Goal: Task Accomplishment & Management: Manage account settings

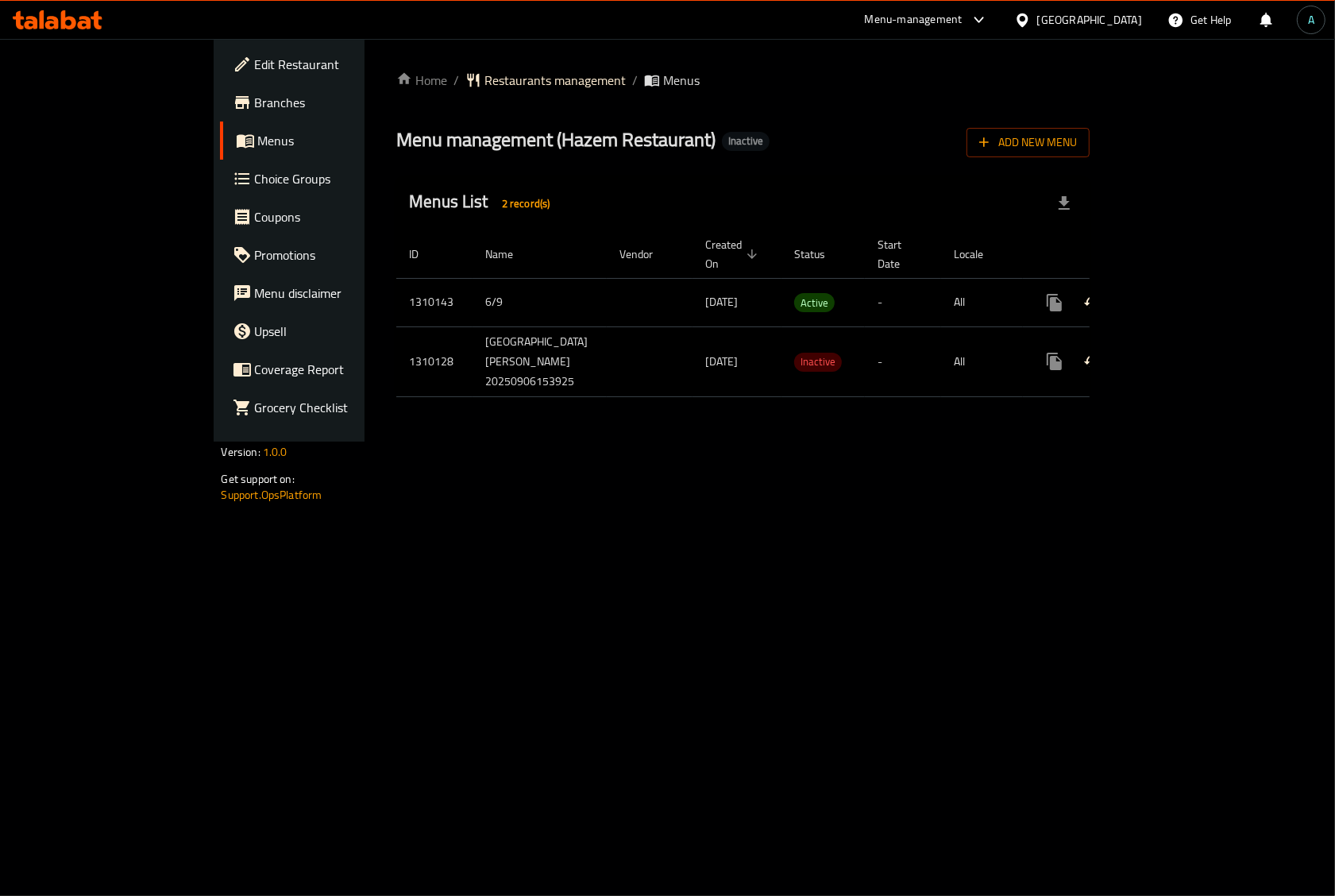
click at [255, 101] on span "Branches" at bounding box center [339, 102] width 169 height 19
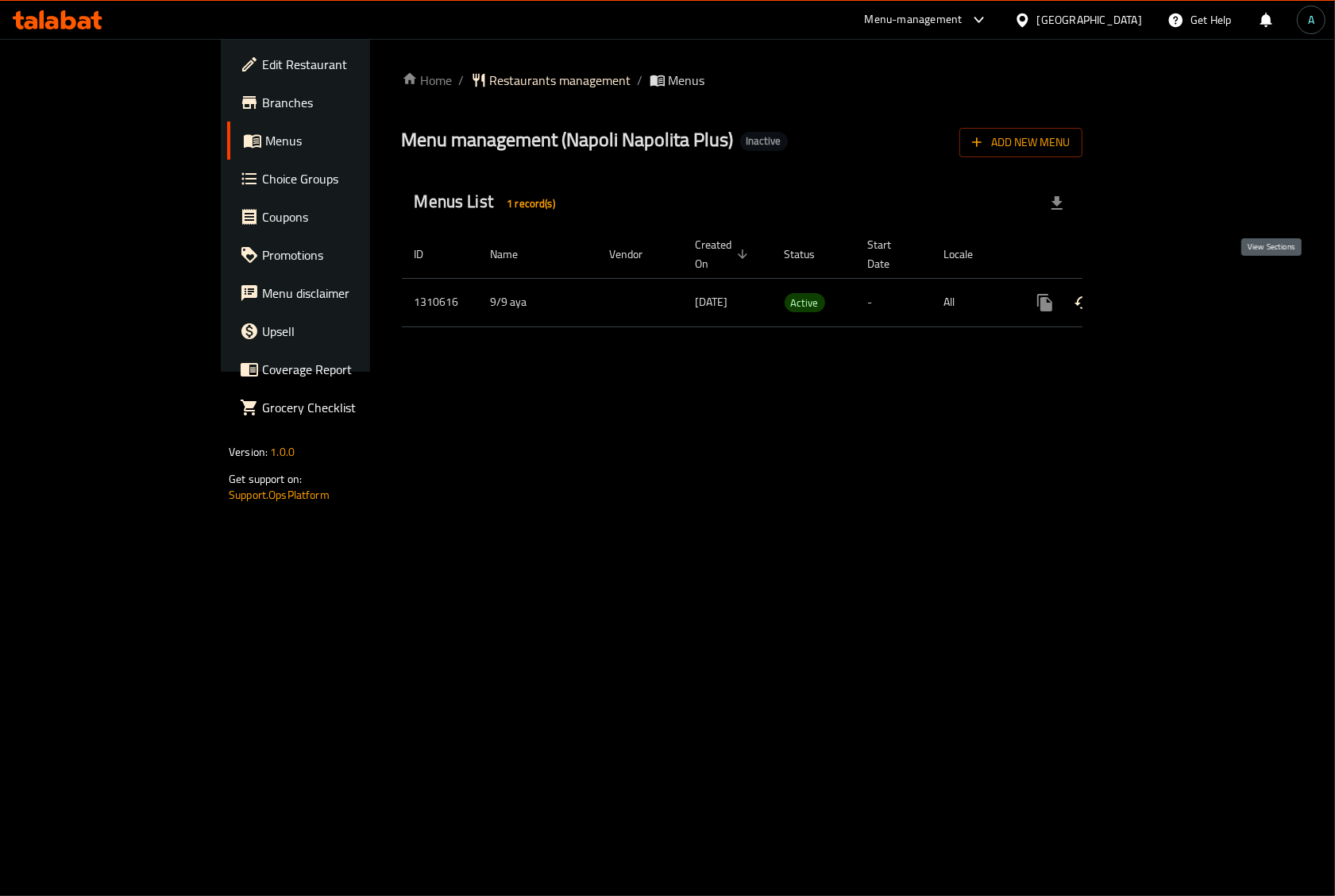
click at [1169, 293] on icon "enhanced table" at bounding box center [1159, 302] width 19 height 19
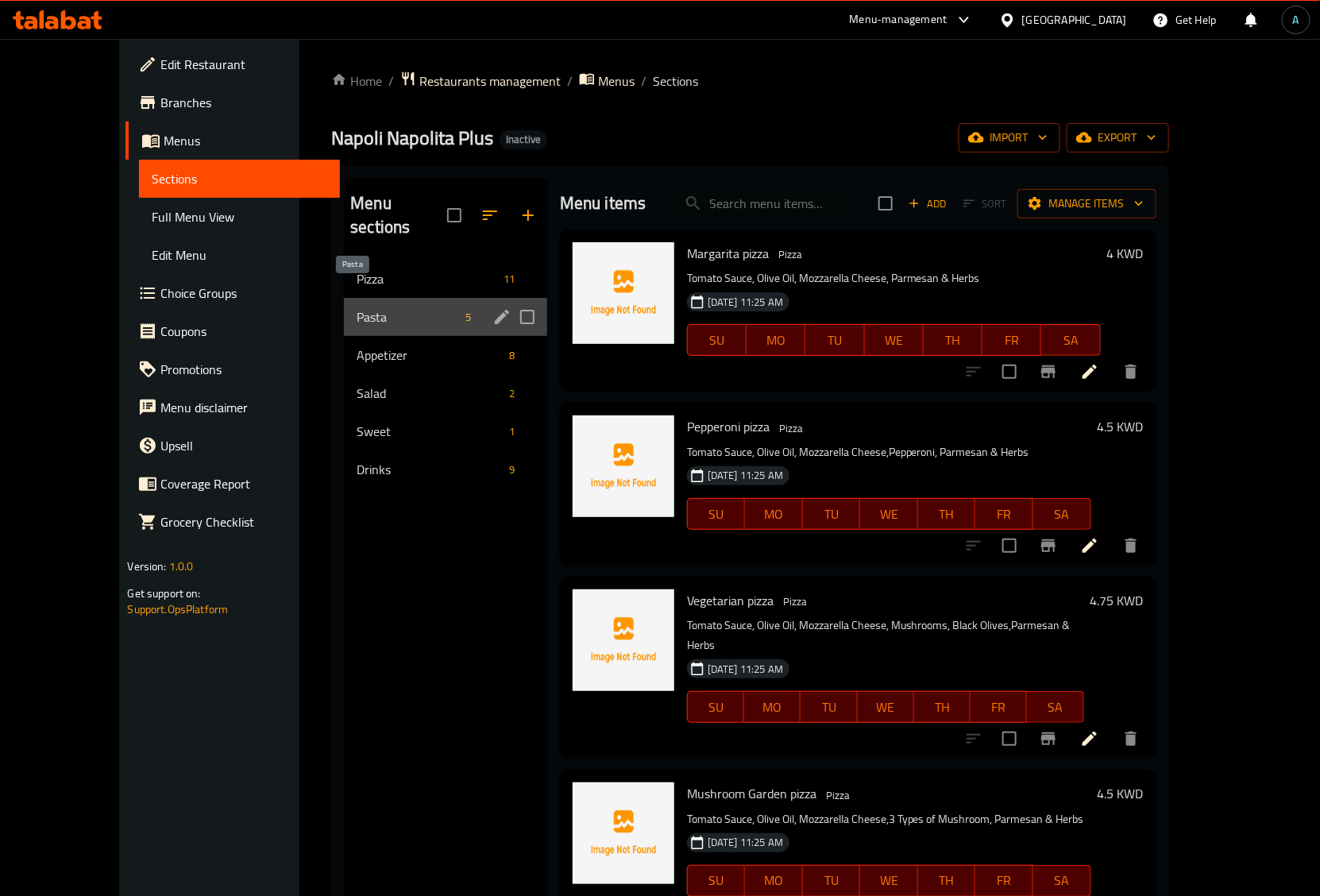
click at [357, 307] on span "Pasta" at bounding box center [407, 317] width 101 height 19
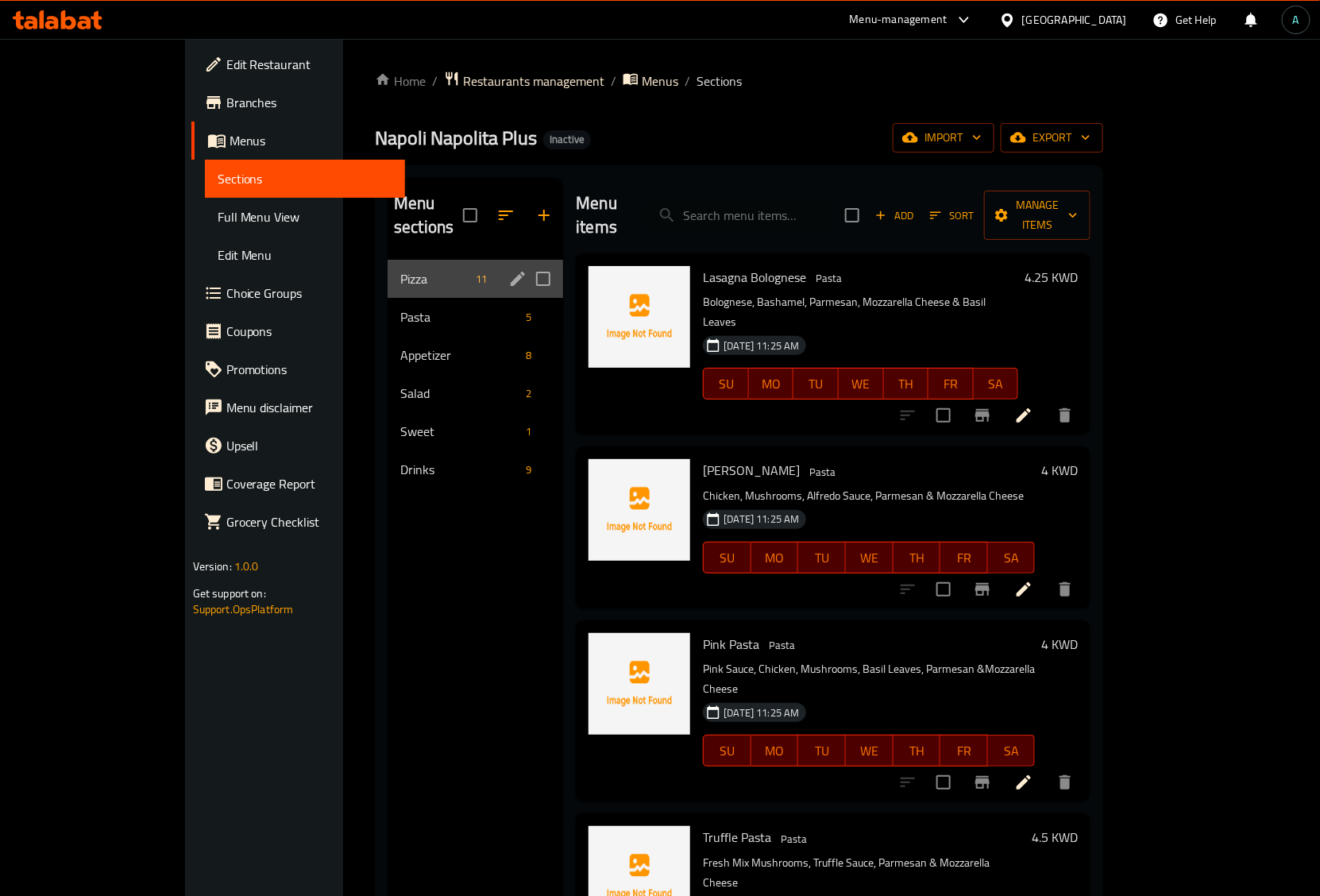
click at [387, 272] on div "Pizza 11" at bounding box center [475, 278] width 175 height 38
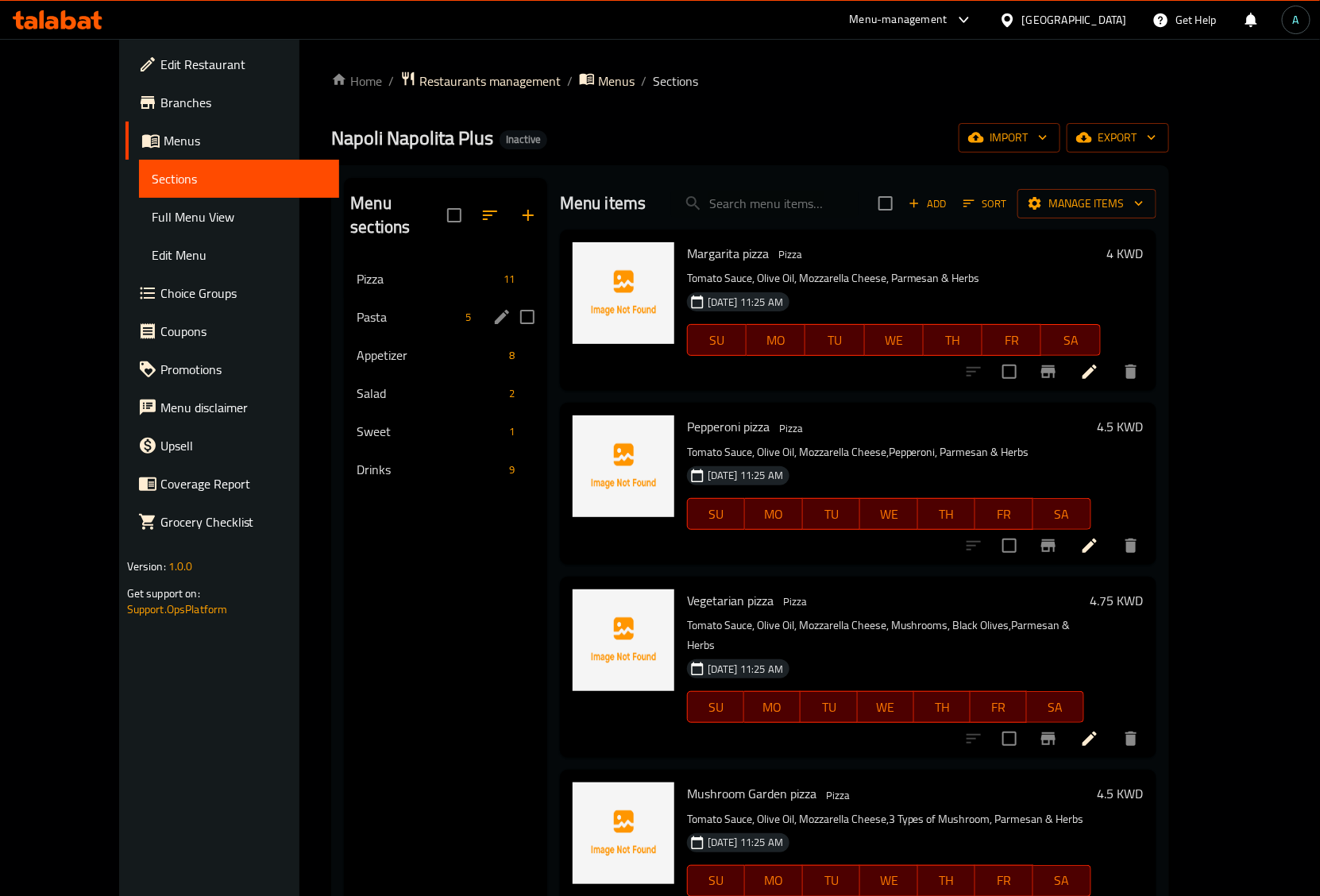
click at [344, 304] on div "Pasta 5" at bounding box center [445, 317] width 203 height 38
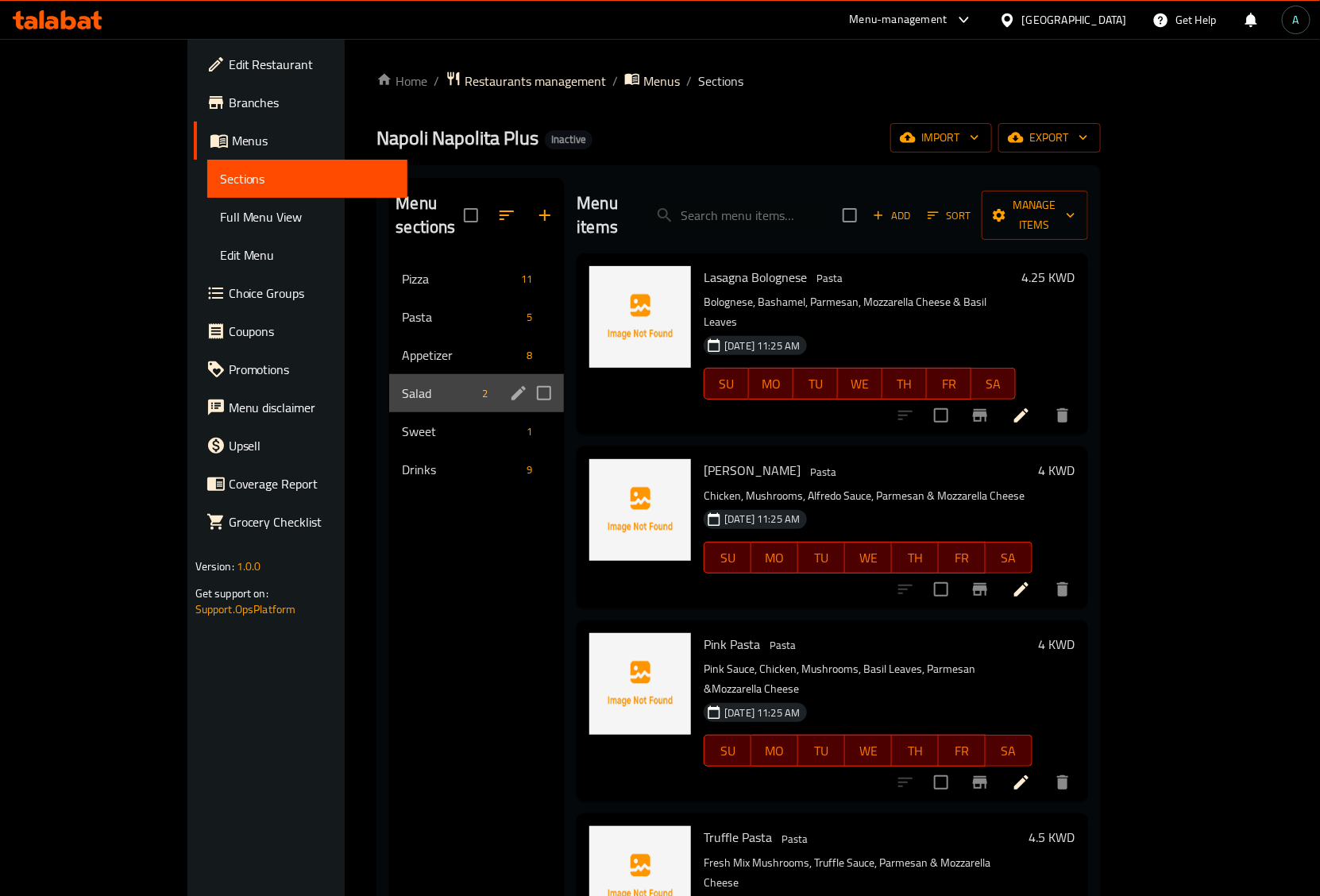
click at [389, 374] on div "Salad 2" at bounding box center [476, 393] width 174 height 38
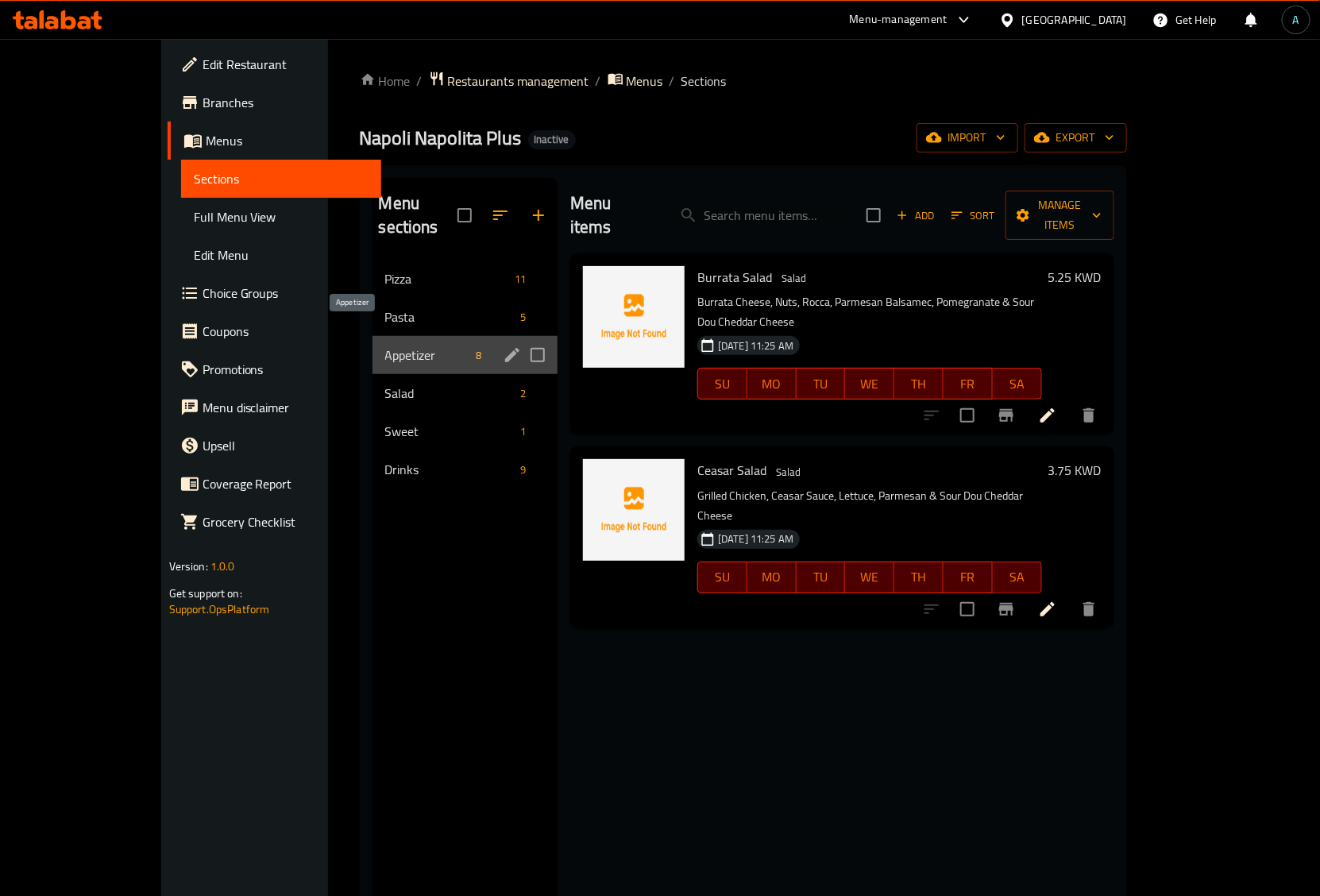
click at [386, 345] on span "Appetizer" at bounding box center [427, 355] width 84 height 19
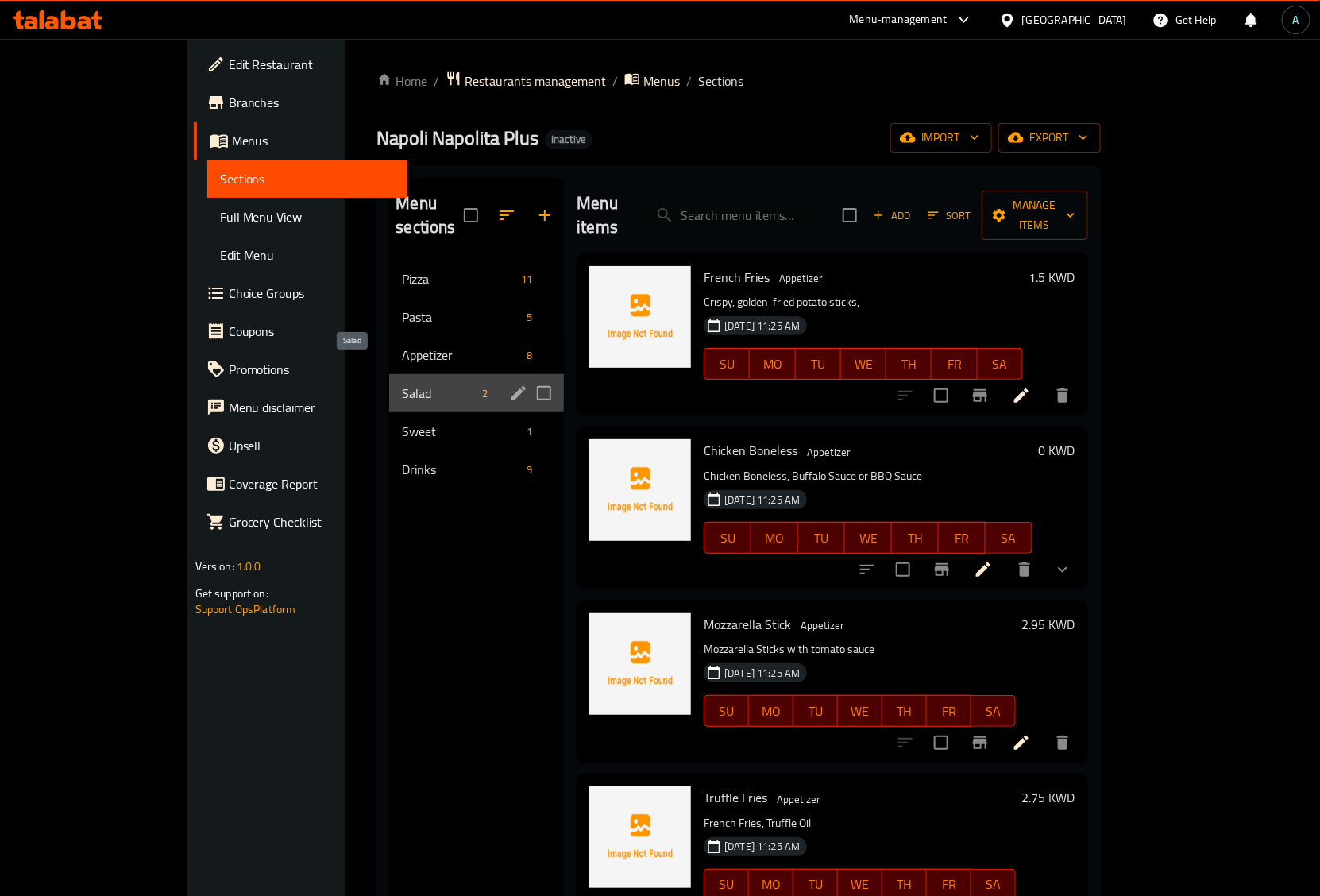
click at [402, 384] on span "Salad" at bounding box center [438, 393] width 74 height 19
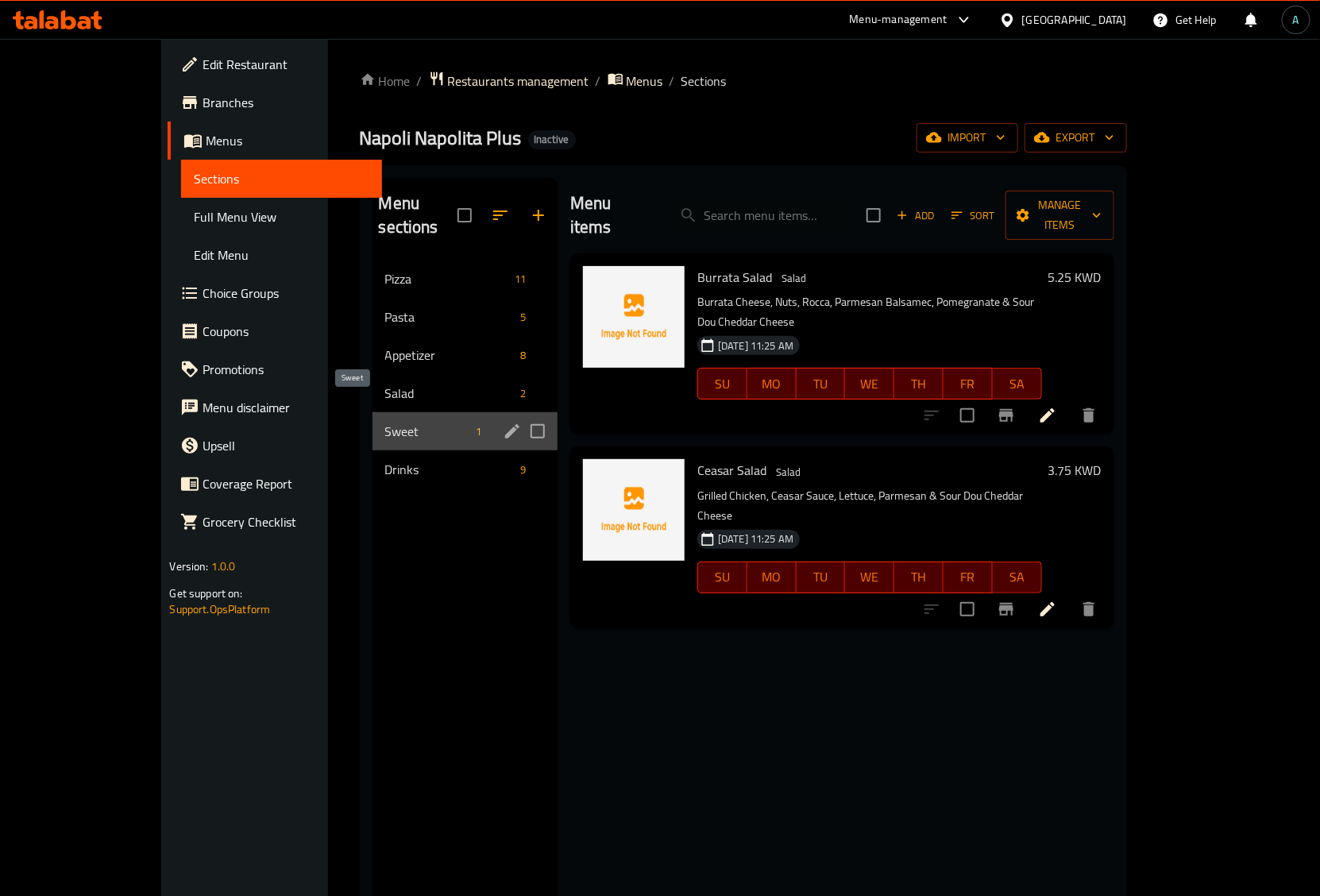
click at [386, 422] on span "Sweet" at bounding box center [427, 431] width 84 height 19
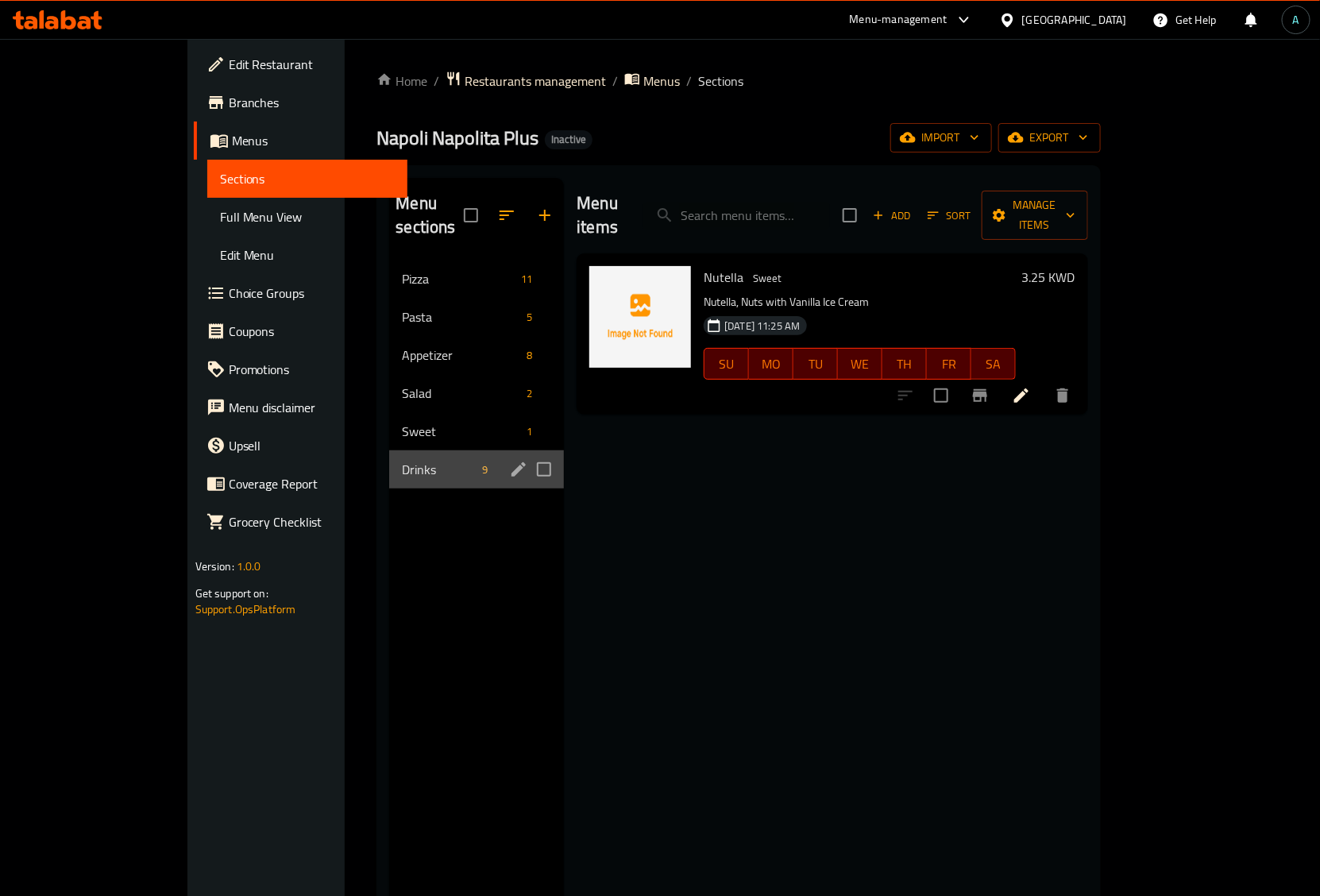
click at [389, 458] on div "Drinks 9" at bounding box center [476, 469] width 174 height 38
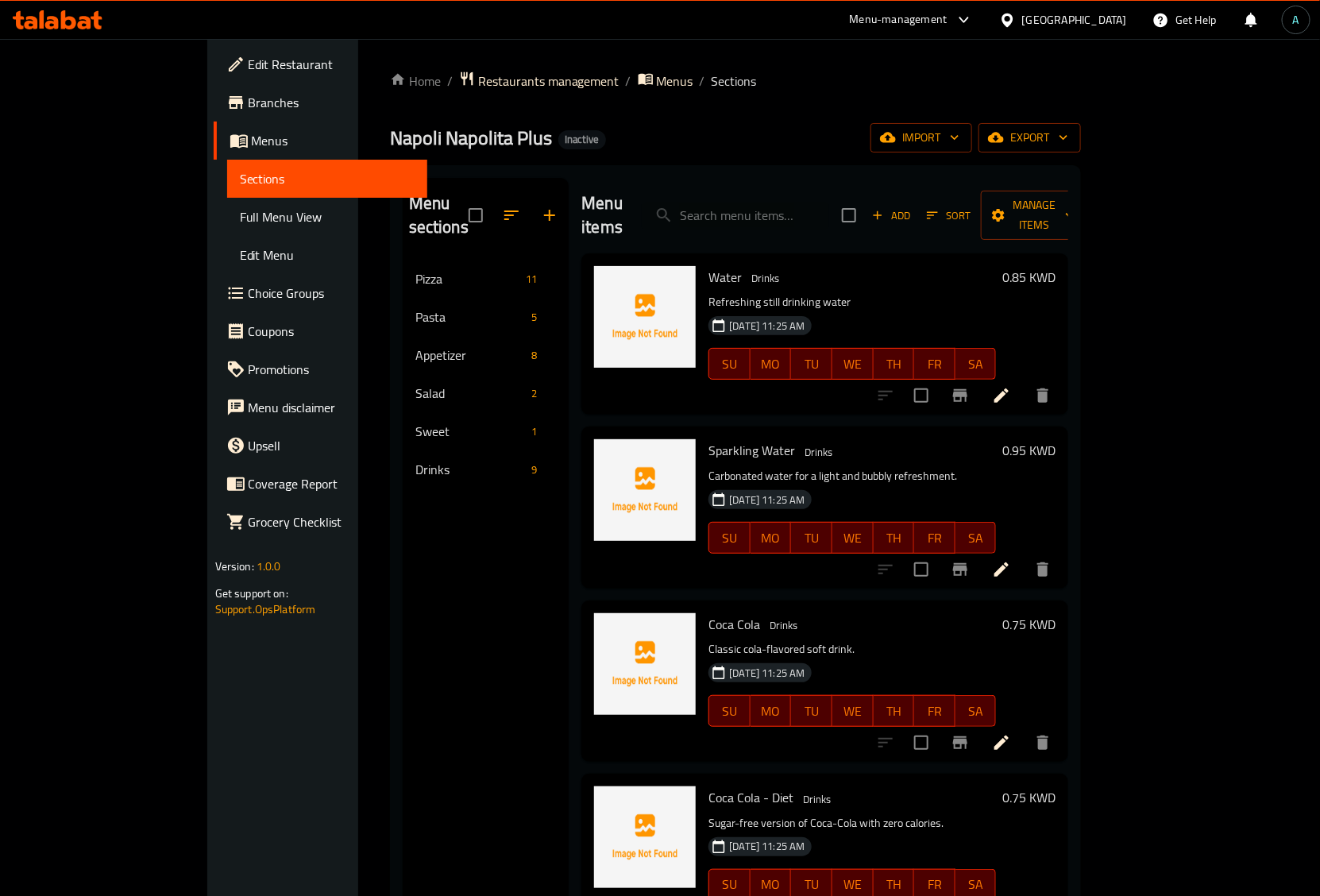
drag, startPoint x: 97, startPoint y: 210, endPoint x: 219, endPoint y: 306, distance: 155.2
click at [240, 210] on span "Full Menu View" at bounding box center [328, 217] width 175 height 19
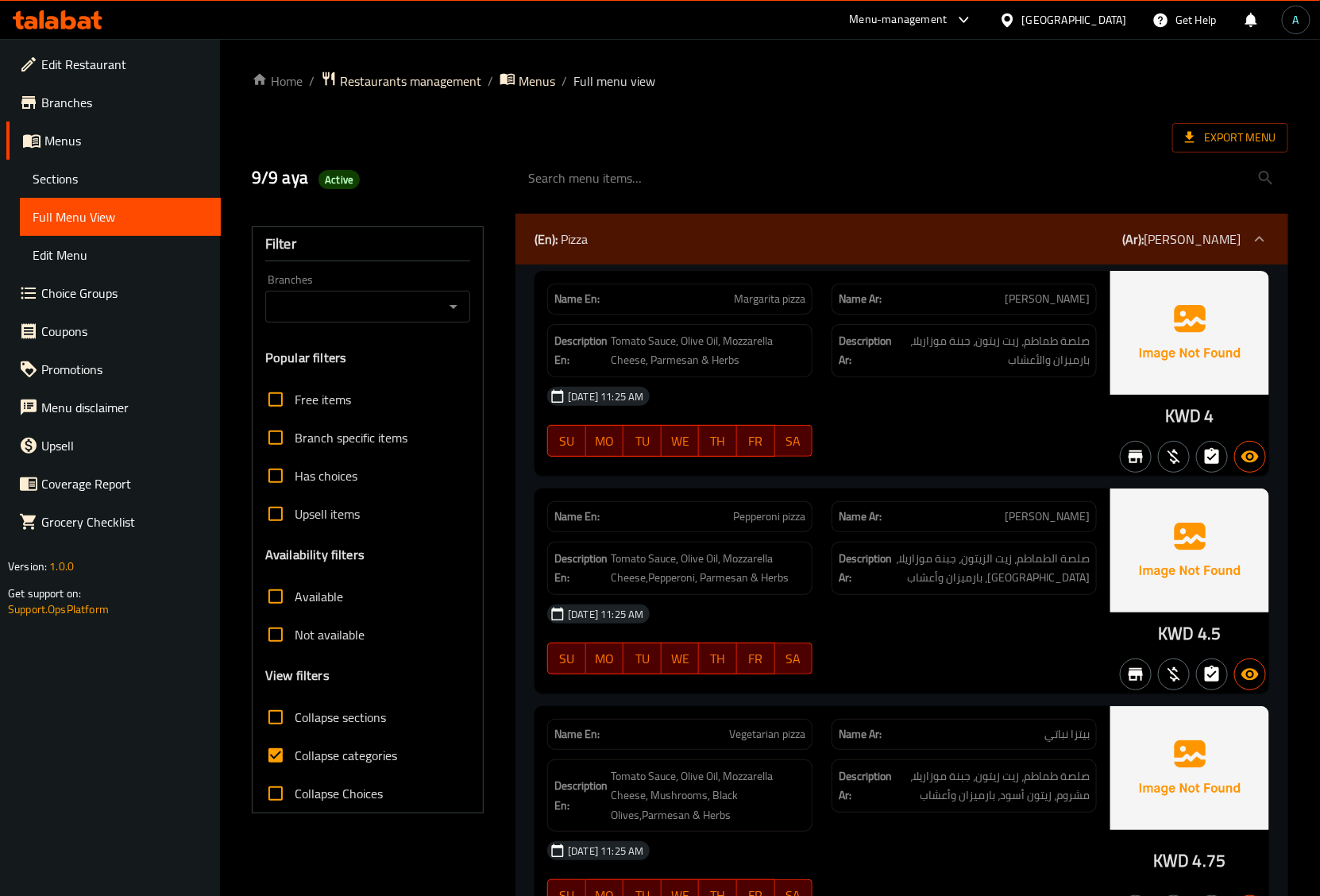
click at [303, 762] on span "Collapse categories" at bounding box center [346, 755] width 102 height 19
click at [294, 762] on input "Collapse categories" at bounding box center [275, 755] width 38 height 38
checkbox input "false"
drag, startPoint x: 1158, startPoint y: 417, endPoint x: 1200, endPoint y: 426, distance: 43.0
click at [1208, 425] on div "KWD 4" at bounding box center [1190, 373] width 159 height 205
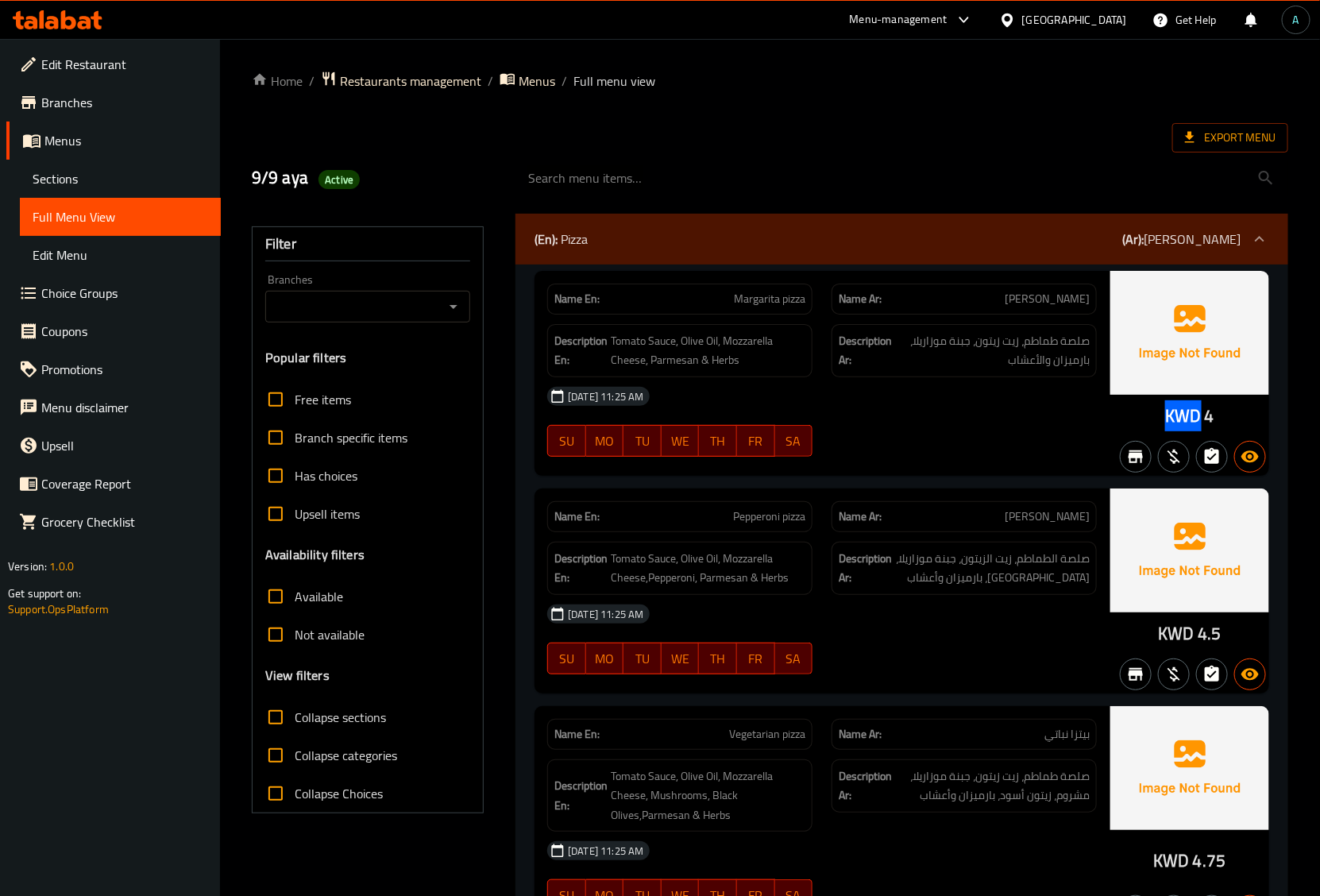
copy span "KWD"
click at [319, 177] on span "Active" at bounding box center [339, 180] width 42 height 15
copy span "Active"
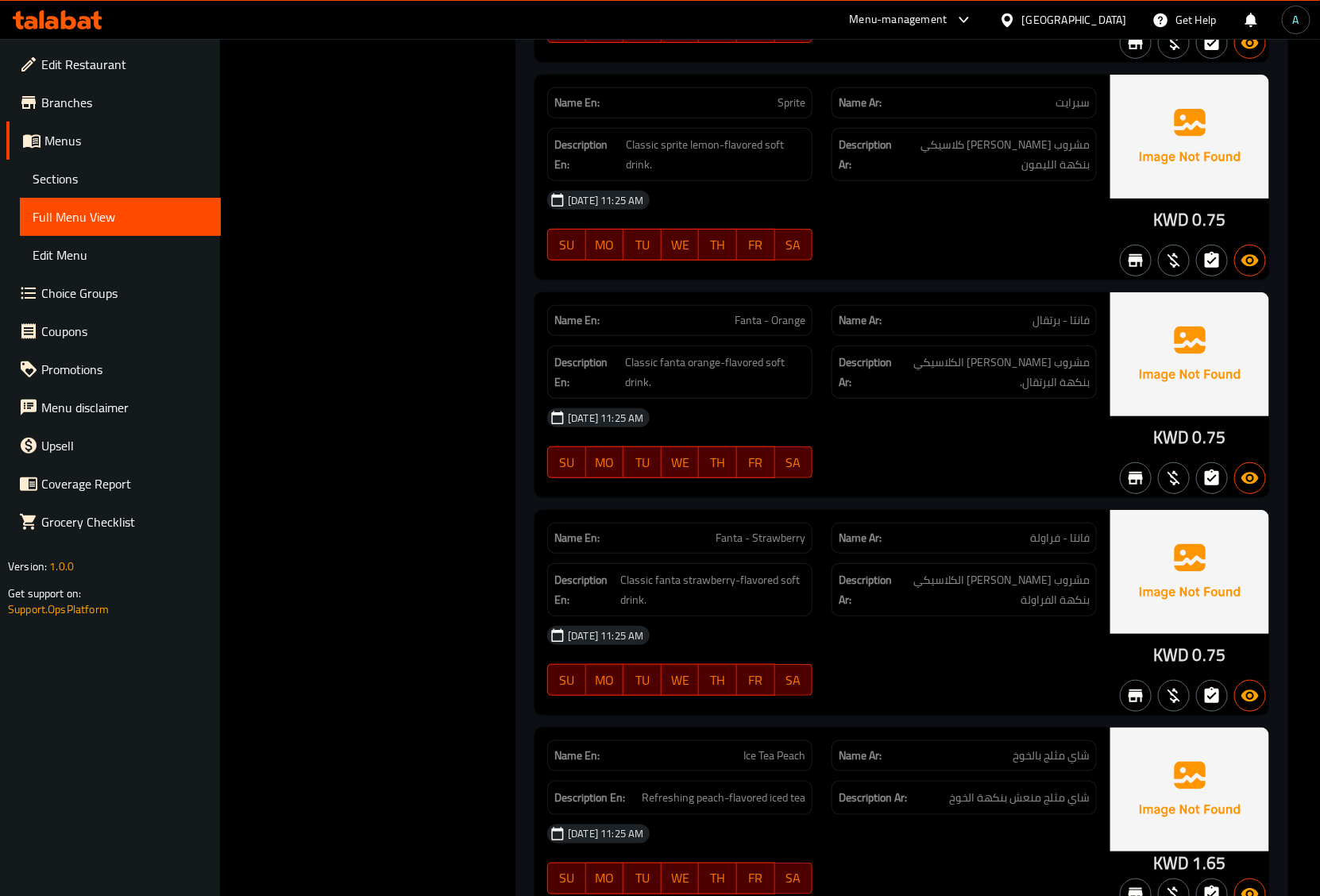
scroll to position [8235, 0]
